Goal: Task Accomplishment & Management: Manage account settings

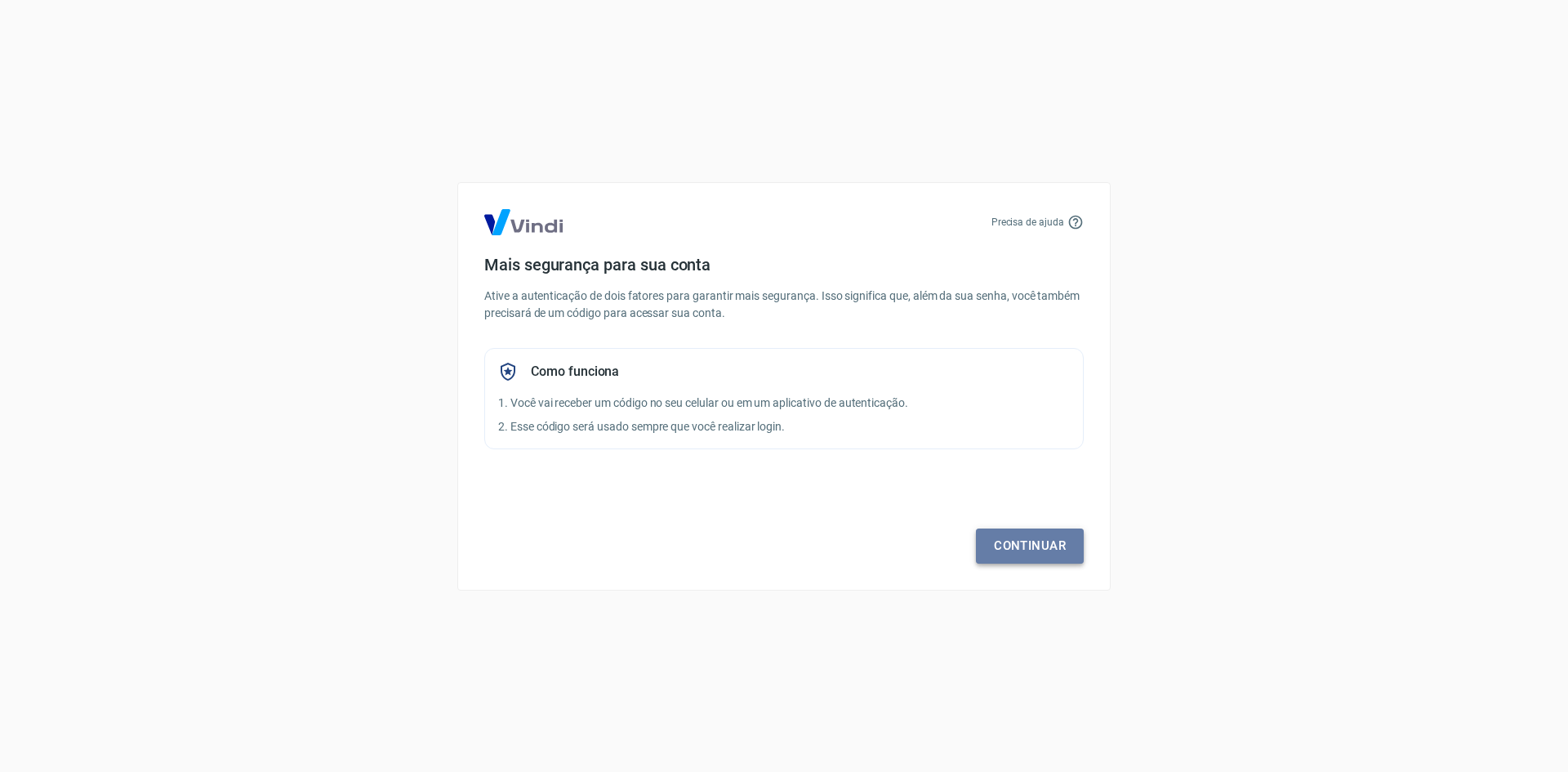
click at [1053, 534] on link "Continuar" at bounding box center [1030, 545] width 108 height 34
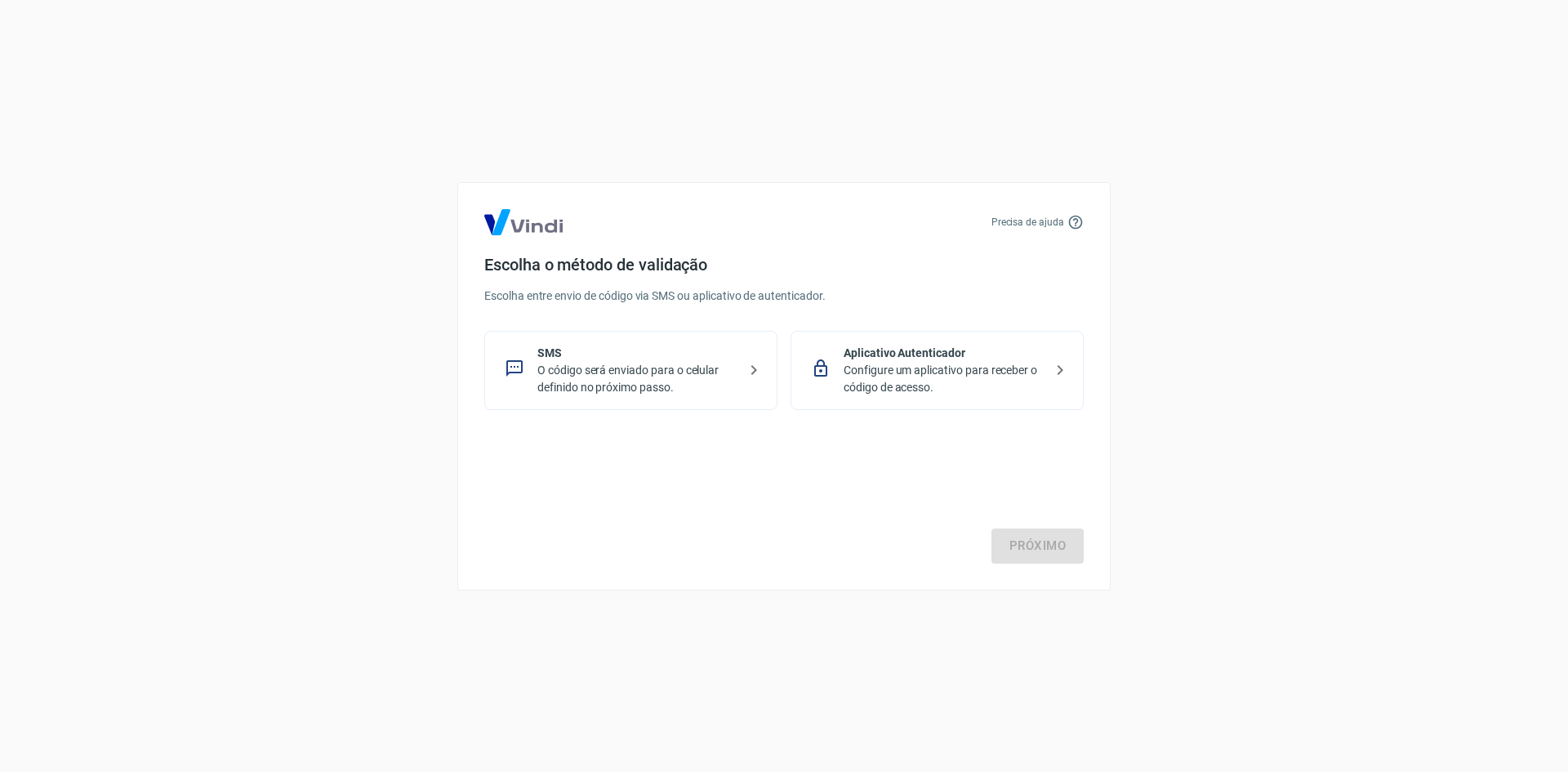
click at [700, 380] on p "O código será enviado para o celular definido no próximo passo." at bounding box center [637, 379] width 201 height 34
drag, startPoint x: 1046, startPoint y: 569, endPoint x: 1040, endPoint y: 561, distance: 10.0
click at [1044, 567] on div "Precisa de ajuda Escolha o método de validação Escolha entre envio de código vi…" at bounding box center [784, 386] width 653 height 408
click at [1030, 545] on link "Próximo" at bounding box center [1038, 545] width 92 height 34
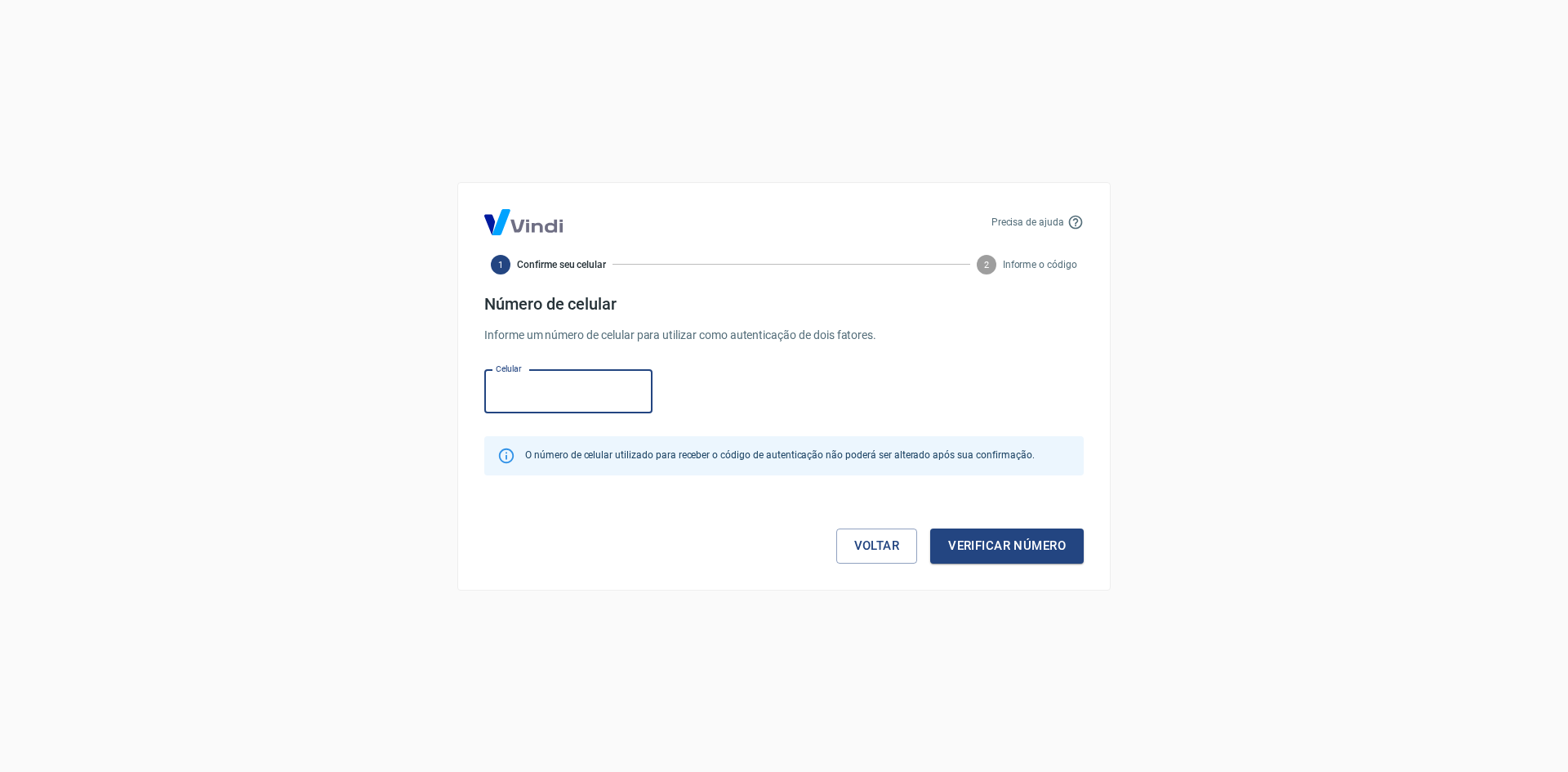
click at [572, 387] on input "Celular" at bounding box center [568, 391] width 168 height 43
type input "[PHONE_NUMBER]"
click at [1004, 534] on button "Verificar número" at bounding box center [1007, 545] width 154 height 34
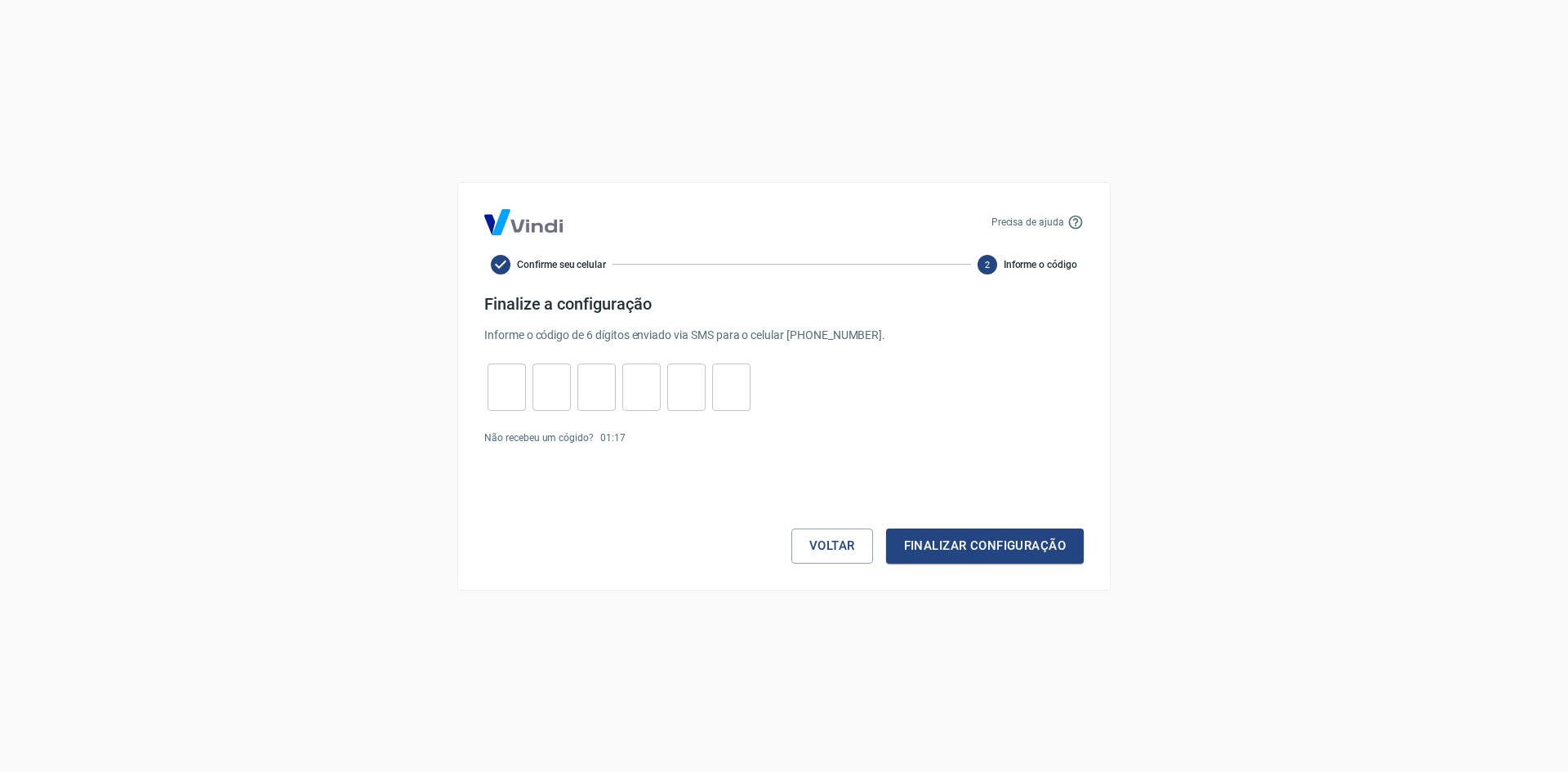
click at [514, 388] on input "tel" at bounding box center [506, 386] width 38 height 35
type input "5"
type input "4"
type input "7"
type input "6"
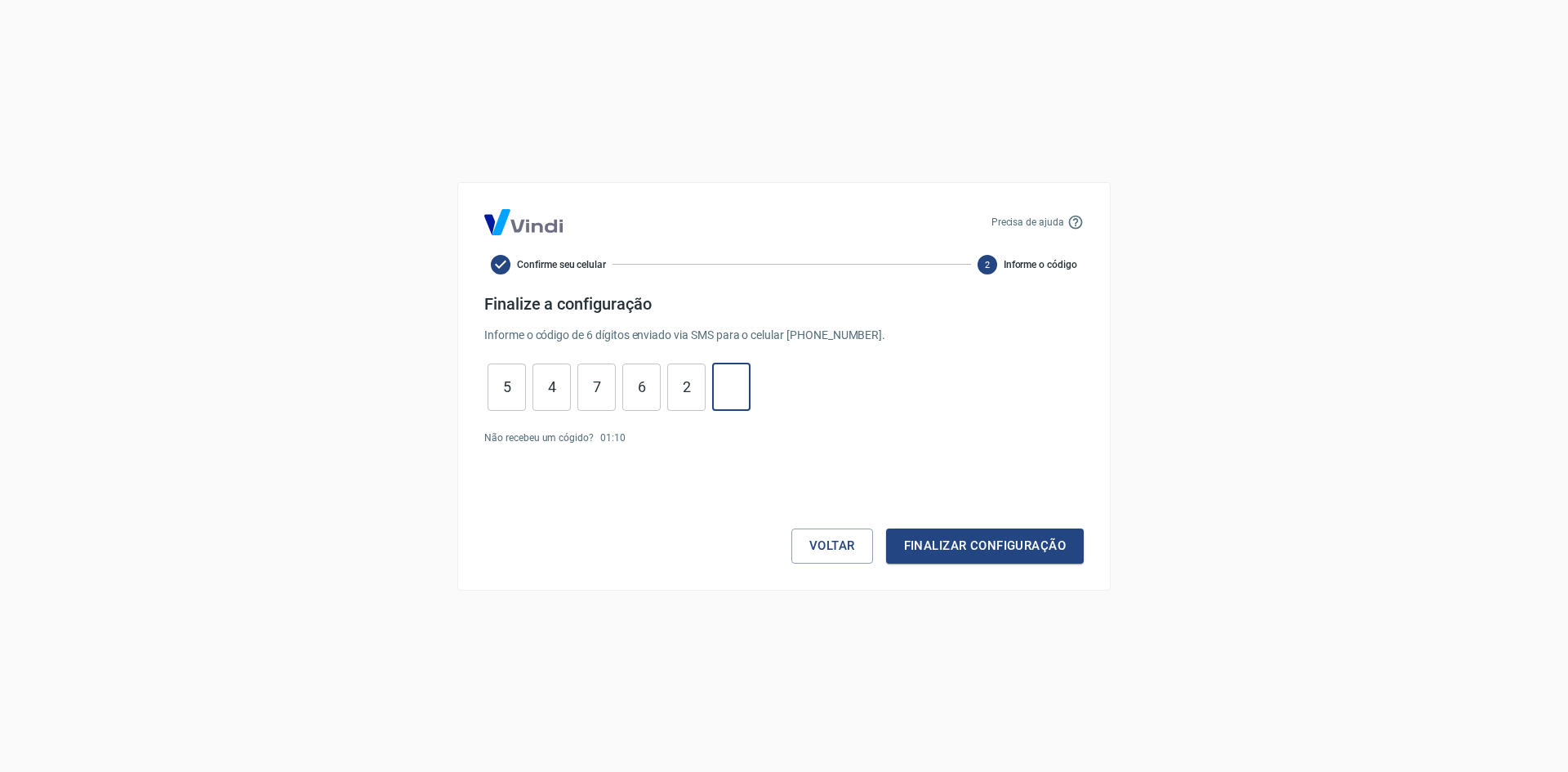
drag, startPoint x: 730, startPoint y: 391, endPoint x: 494, endPoint y: 384, distance: 236.1
click at [493, 391] on div "5 ​ 4 ​ 7 ​ 6 ​ 2 ​ ​" at bounding box center [619, 387] width 270 height 47
type input "2"
type input "1"
type input "6"
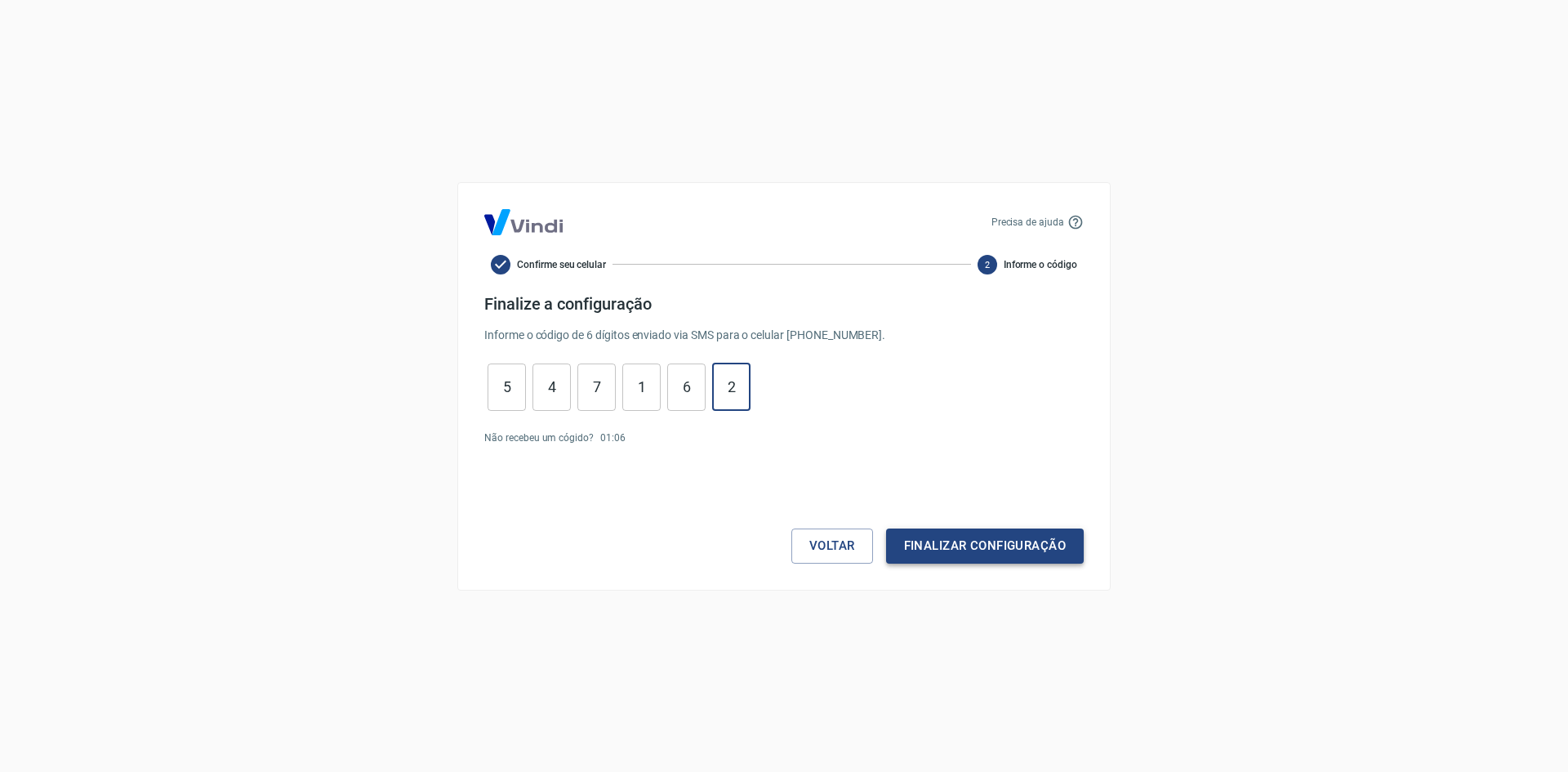
type input "2"
click at [975, 533] on button "Finalizar configuração" at bounding box center [985, 545] width 198 height 34
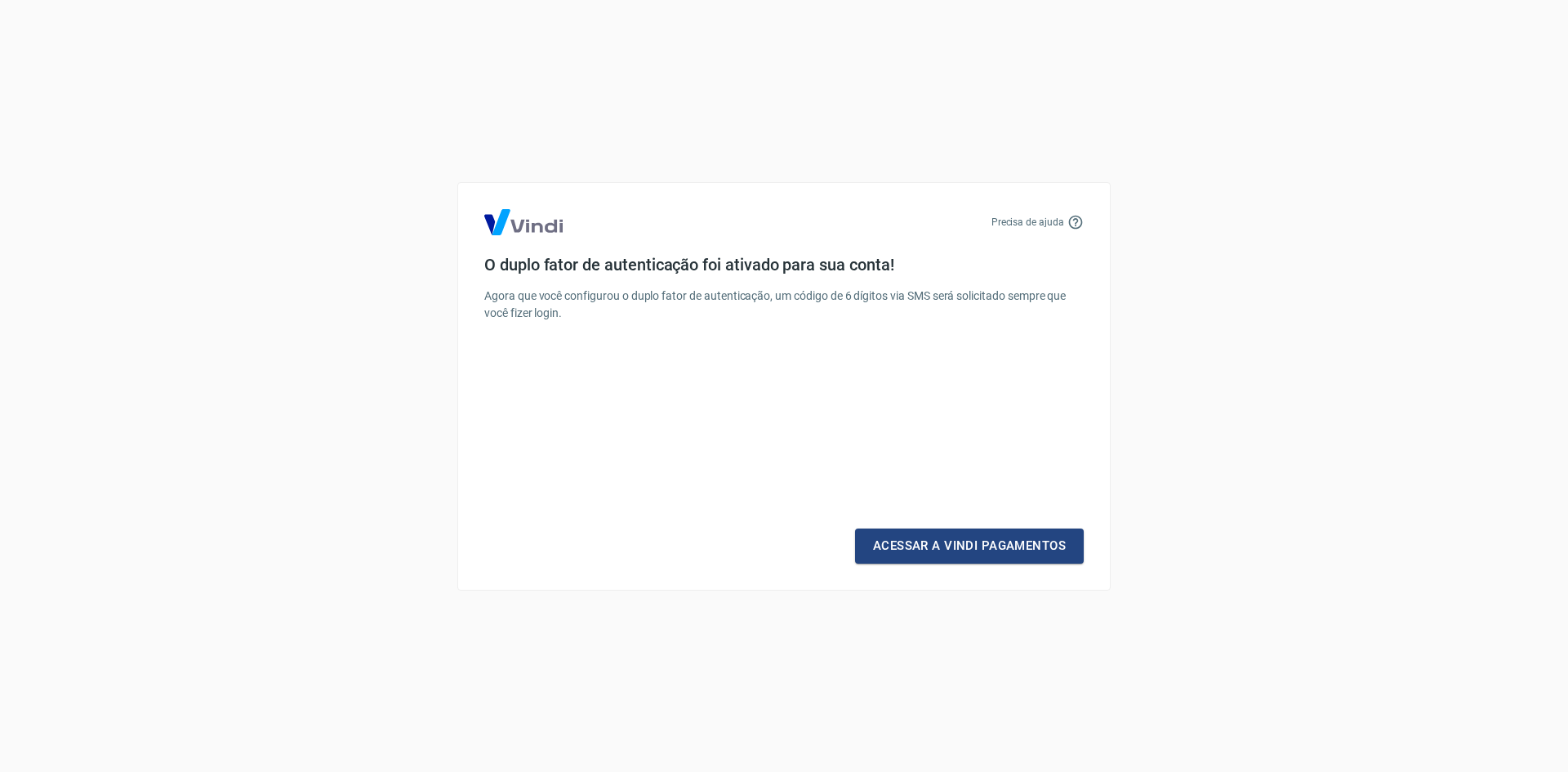
click at [973, 564] on div "Precisa de ajuda O duplo fator de autenticação foi ativado para sua conta! Agor…" at bounding box center [784, 386] width 653 height 408
click at [973, 553] on link "Acessar a Vindi Pagamentos" at bounding box center [969, 545] width 229 height 34
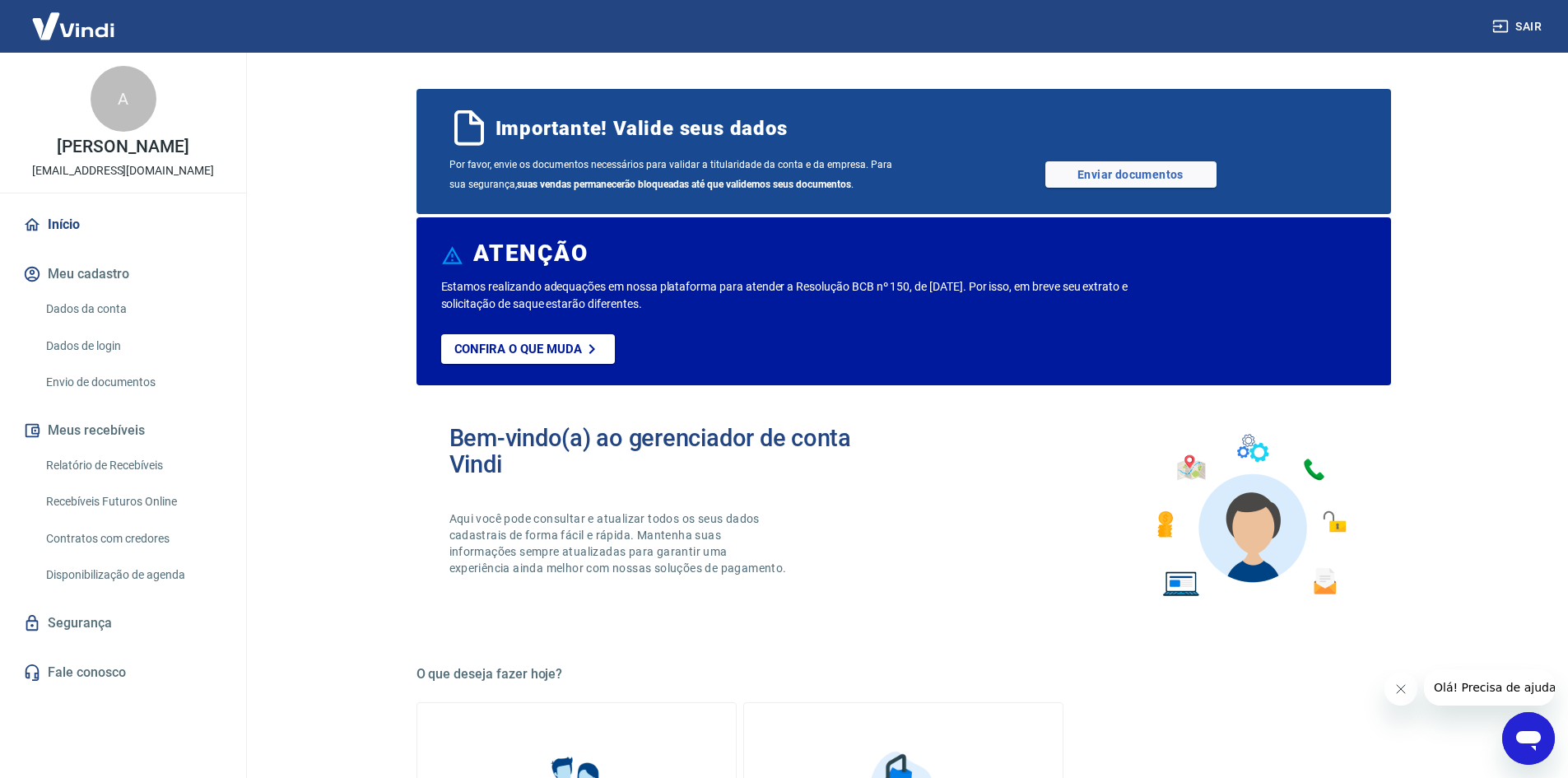
click at [1139, 158] on div "Por favor, envie os documentos necessários para validar a titularidade da conta…" at bounding box center [904, 175] width 909 height 39
click at [1125, 173] on link "Enviar documentos" at bounding box center [1130, 175] width 171 height 27
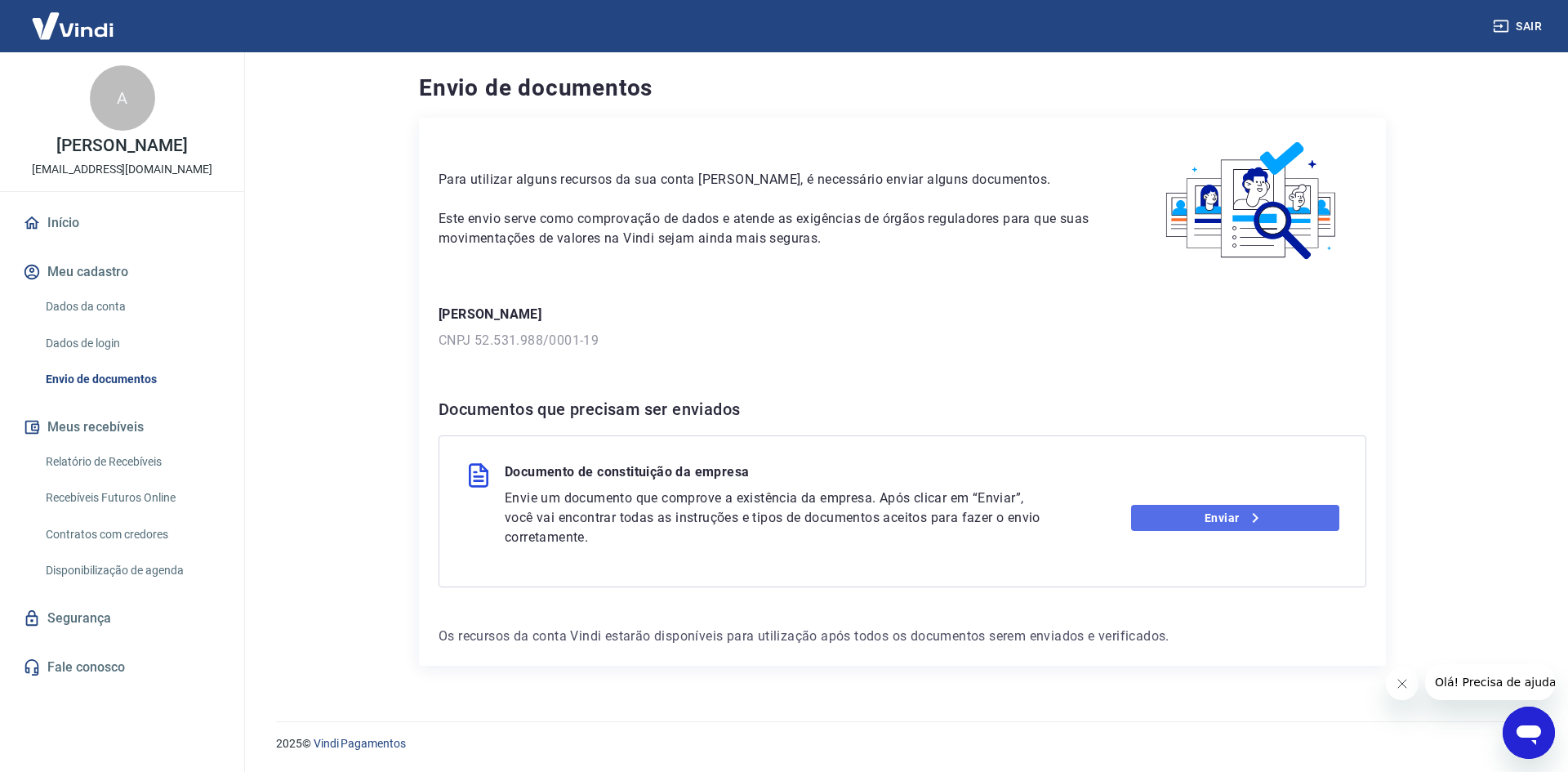
click at [1233, 511] on link "Enviar" at bounding box center [1235, 518] width 209 height 26
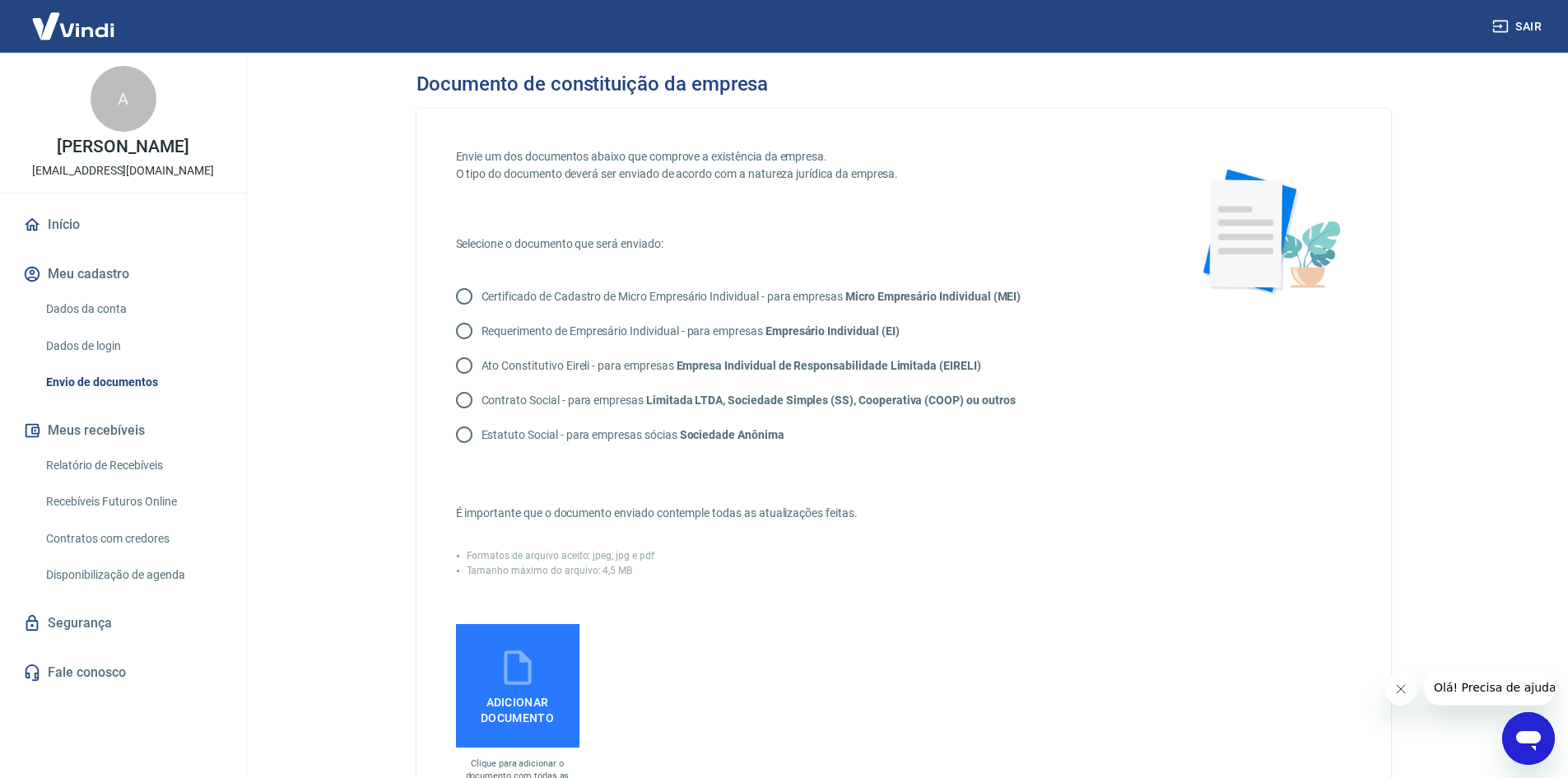
click at [601, 400] on p "Contrato Social - para empresas Limitada LTDA, Sociedade Simples (SS), Cooperat…" at bounding box center [748, 400] width 534 height 18
click at [481, 400] on input "Contrato Social - para empresas Limitada LTDA, Sociedade Simples (SS), Cooperat…" at bounding box center [463, 399] width 34 height 35
radio input "true"
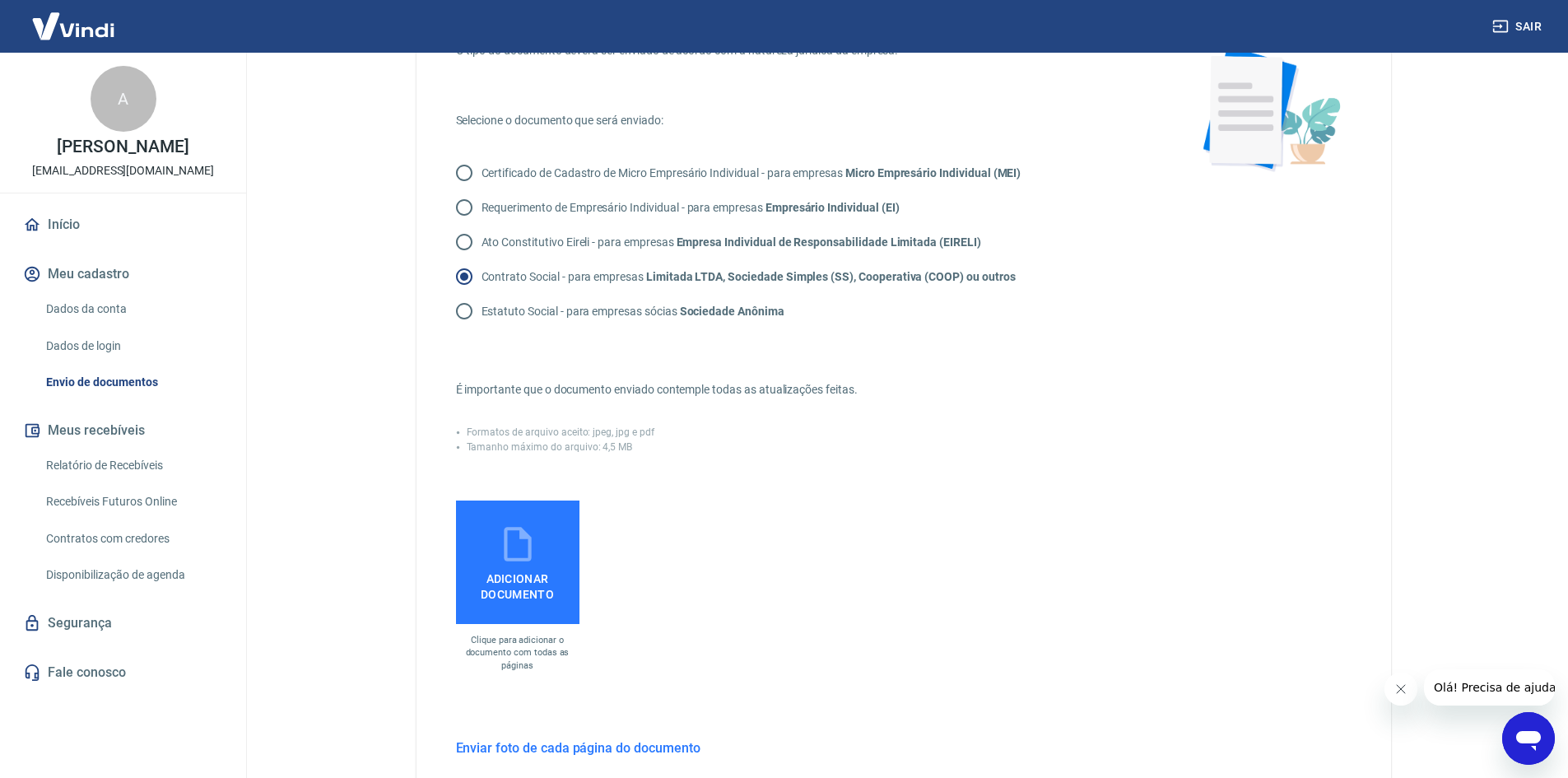
scroll to position [165, 0]
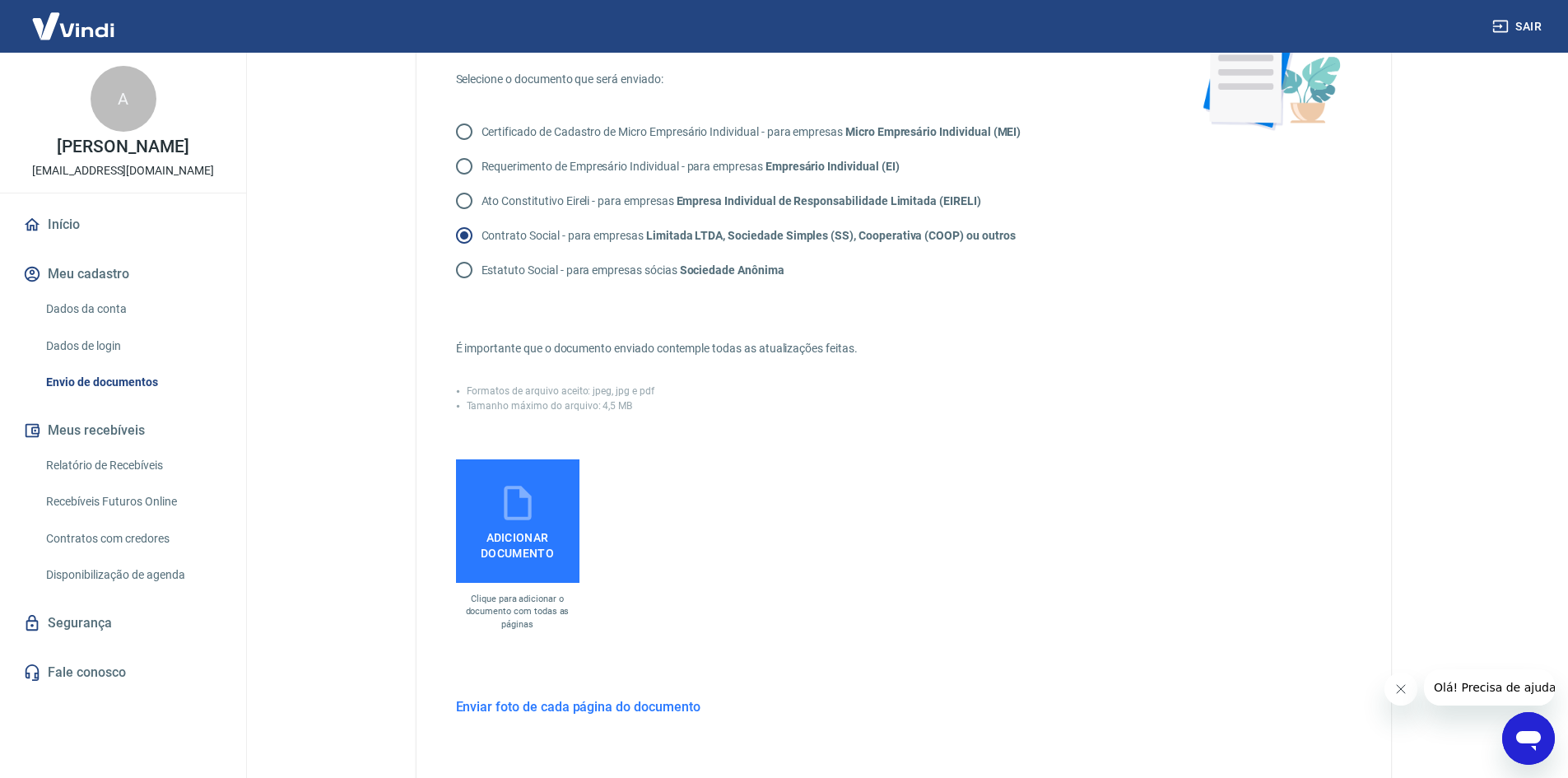
click at [549, 551] on span "Adicionar documento" at bounding box center [517, 542] width 110 height 37
click at [0, 0] on input "Adicionar documento" at bounding box center [0, 0] width 0 height 0
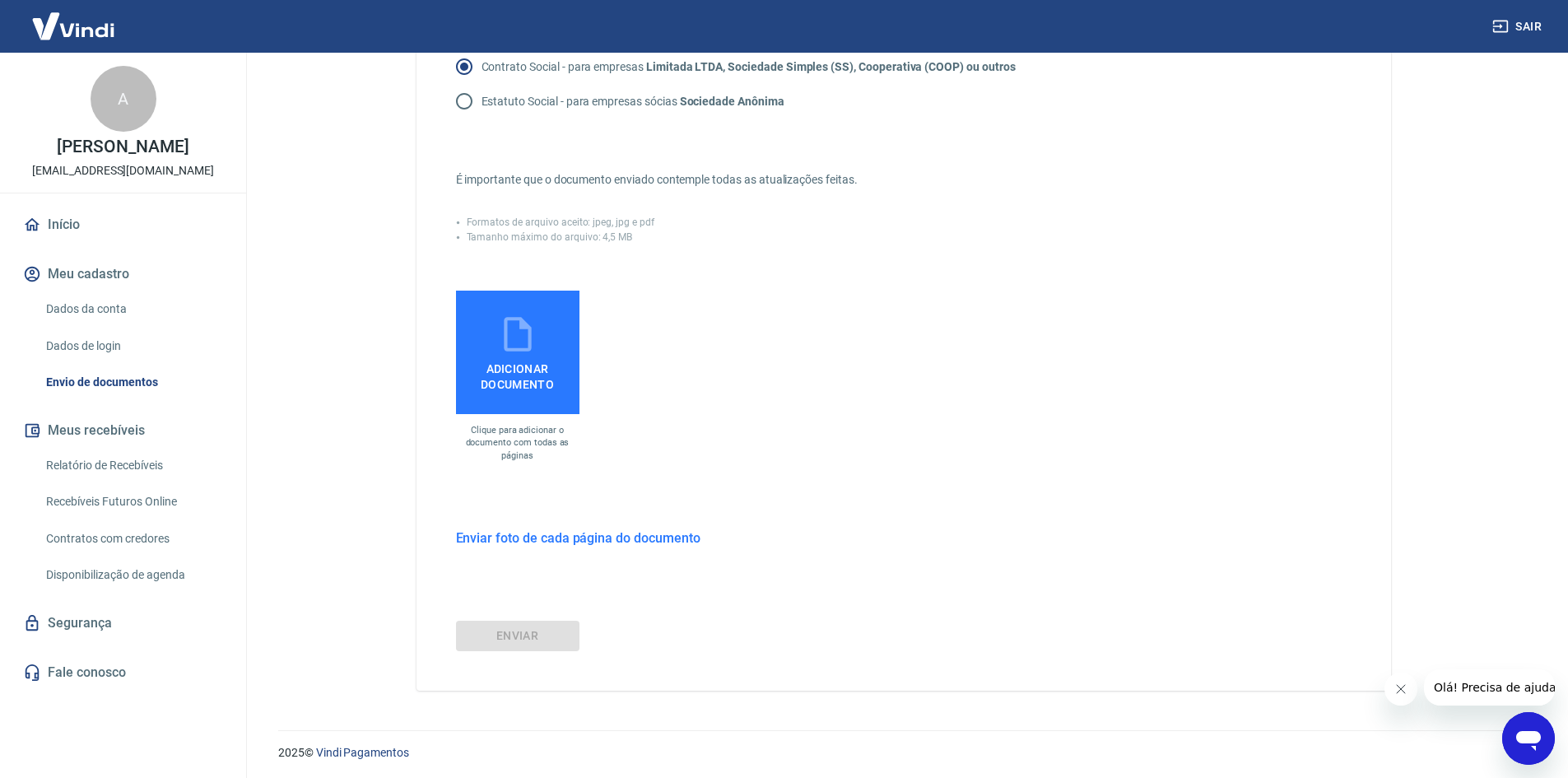
scroll to position [337, 0]
click at [583, 539] on h6 "Enviar foto de cada página do documento" at bounding box center [579, 534] width 244 height 21
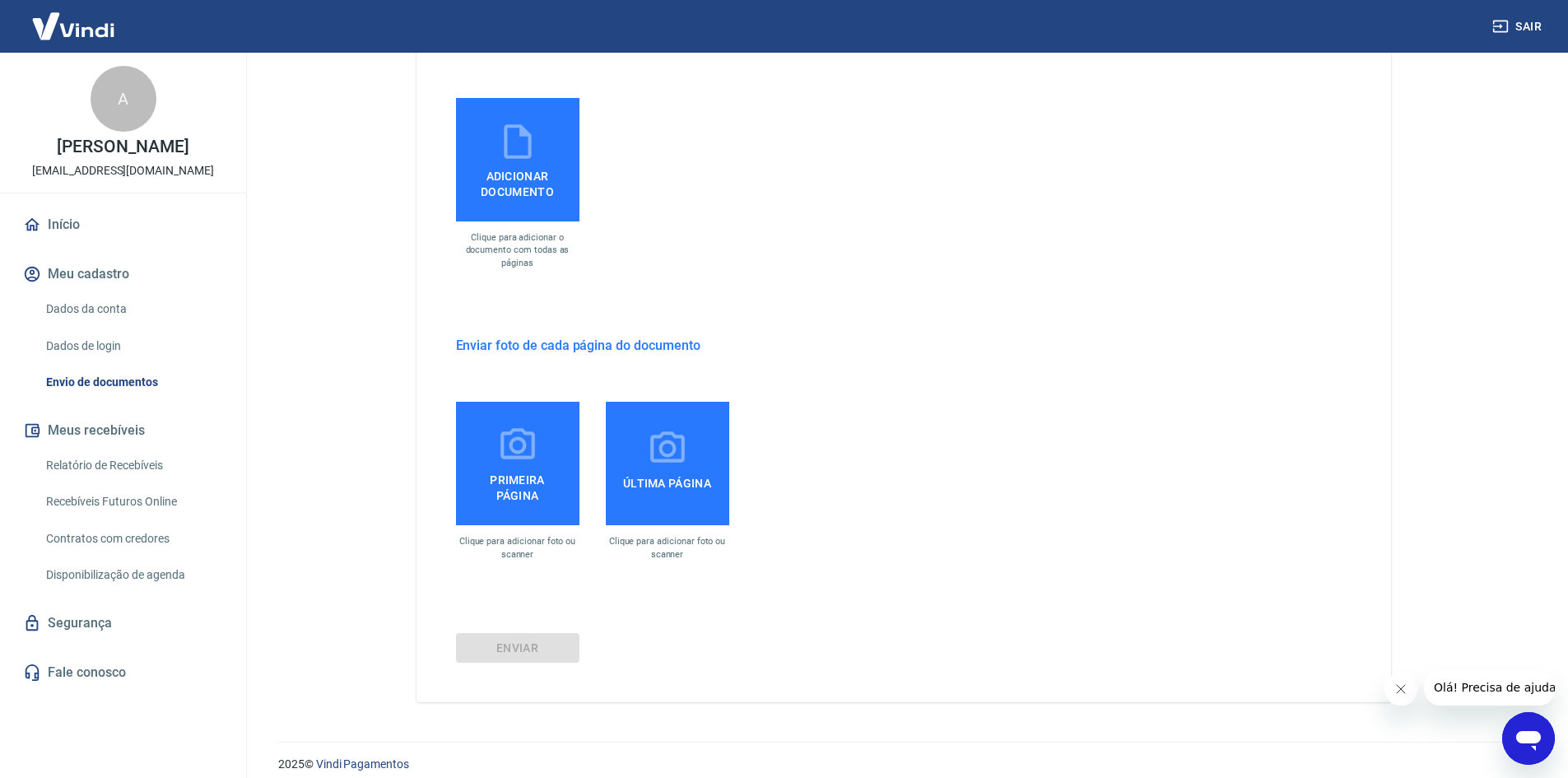
scroll to position [541, 0]
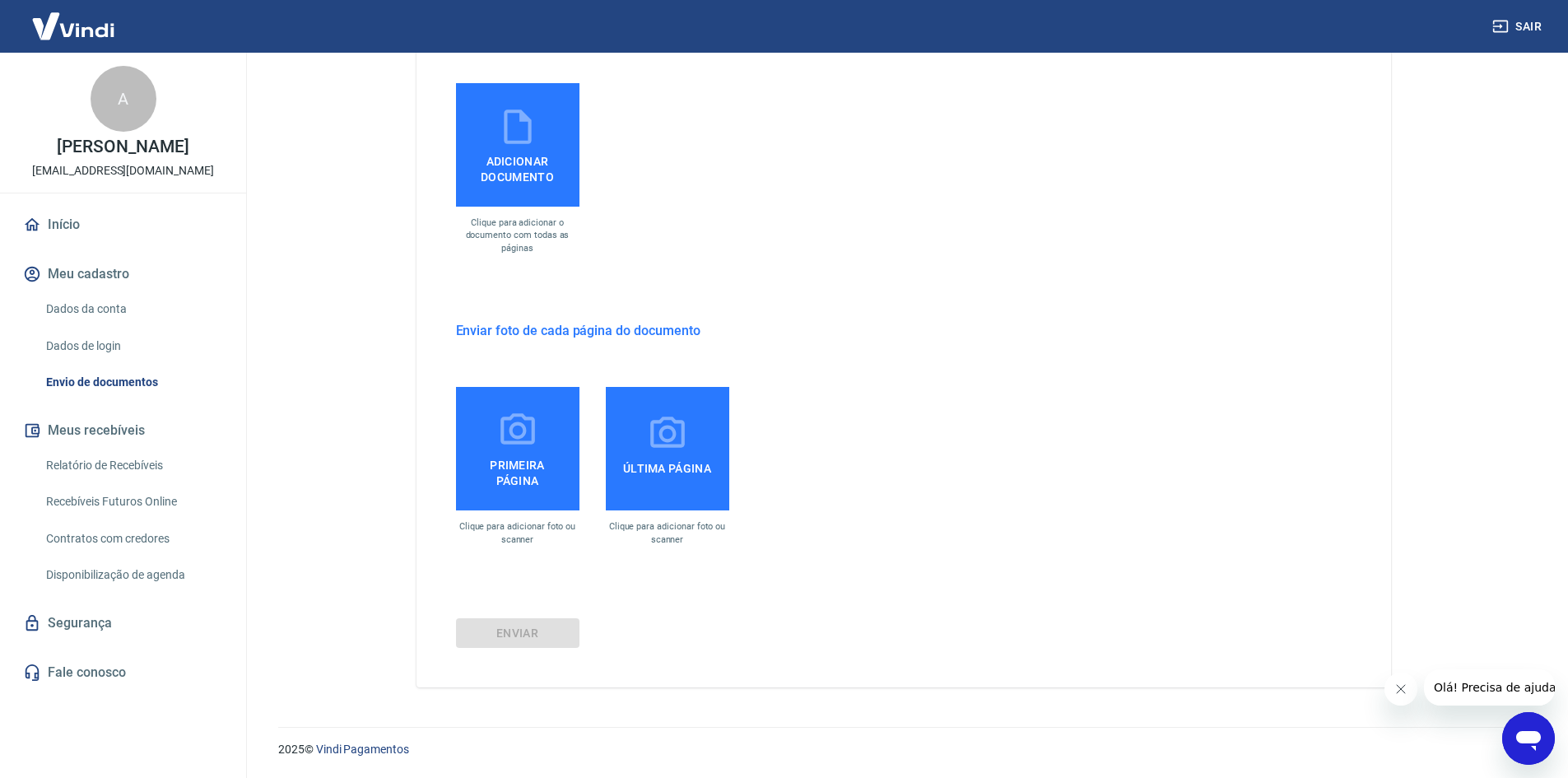
click at [598, 336] on h6 "Enviar foto de cada página do documento" at bounding box center [579, 330] width 244 height 21
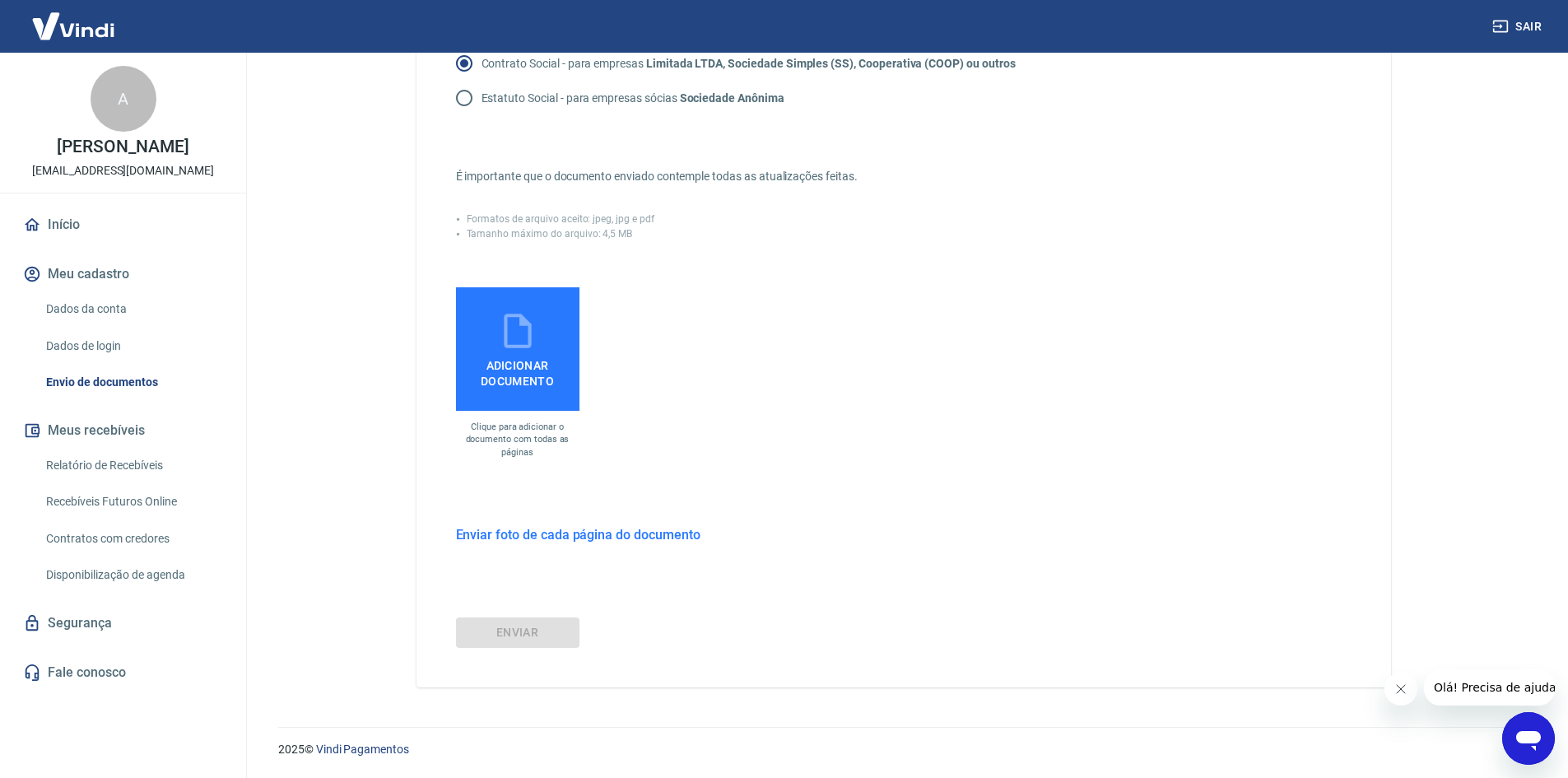
scroll to position [337, 0]
click at [523, 633] on div "ENVIAR" at bounding box center [904, 632] width 895 height 31
click at [578, 546] on div "Envie um dos documentos abaixo que comprove a existência da empresa. O tipo do …" at bounding box center [903, 230] width 975 height 915
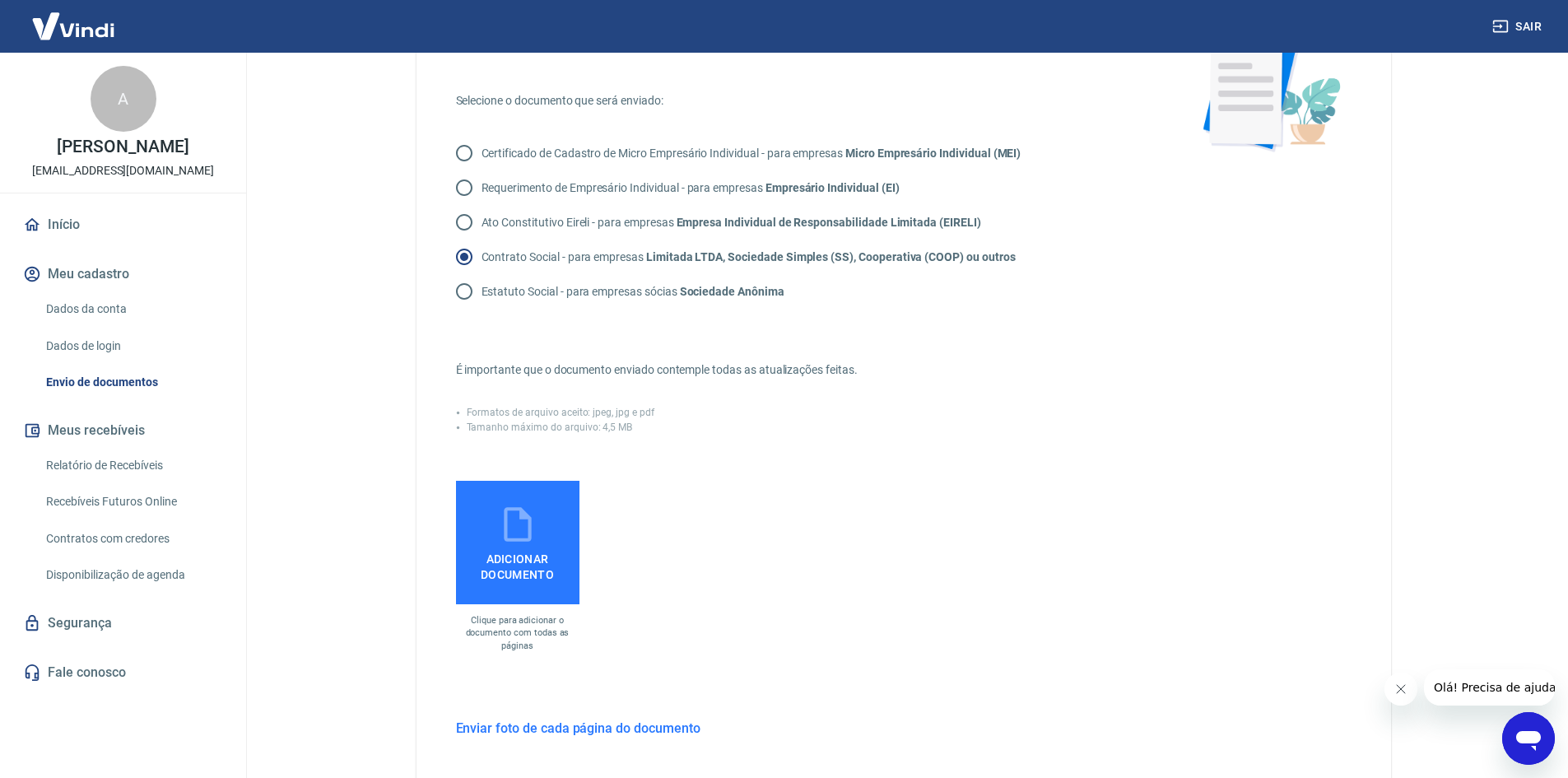
scroll to position [8, 0]
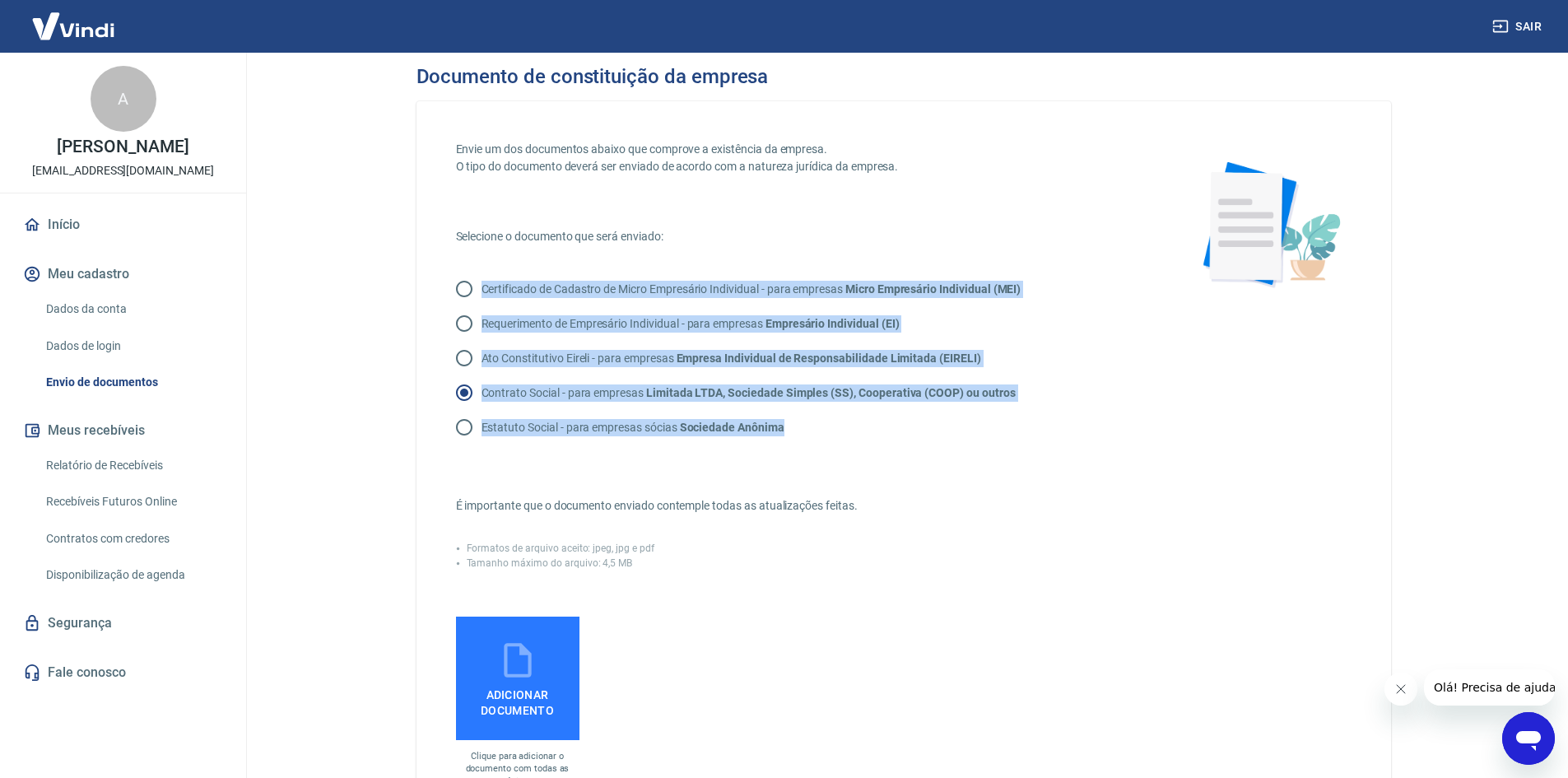
drag, startPoint x: 794, startPoint y: 437, endPoint x: 466, endPoint y: 282, distance: 362.8
click at [466, 282] on div "Certificado de Cadastro de Micro Empresário Individual - para empresas Micro Em…" at bounding box center [801, 358] width 691 height 173
copy div "Certificado de Cadastro de Micro Empresário Individual - para empresas Micro Em…"
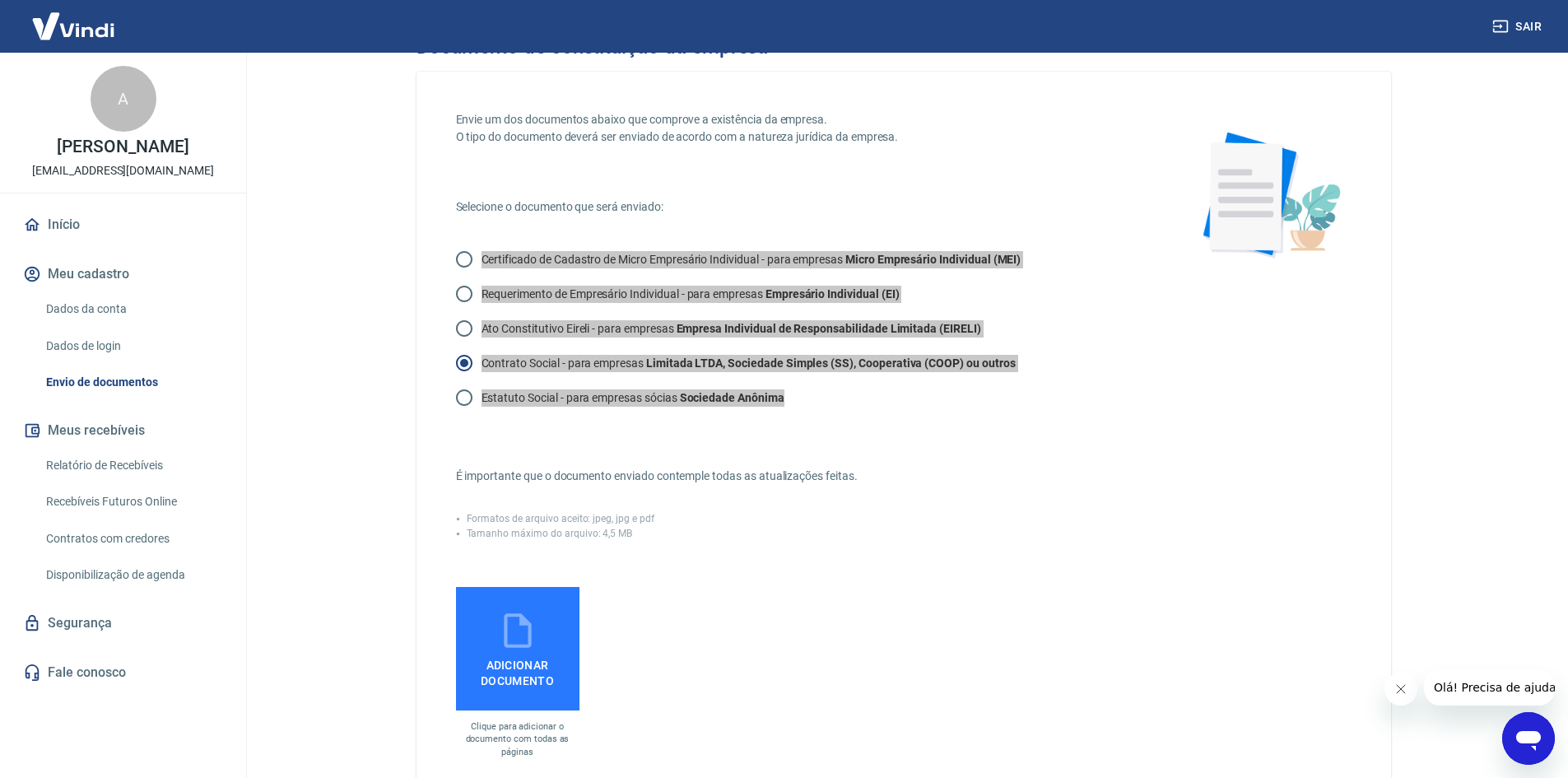
scroll to position [173, 0]
